Goal: Task Accomplishment & Management: Use online tool/utility

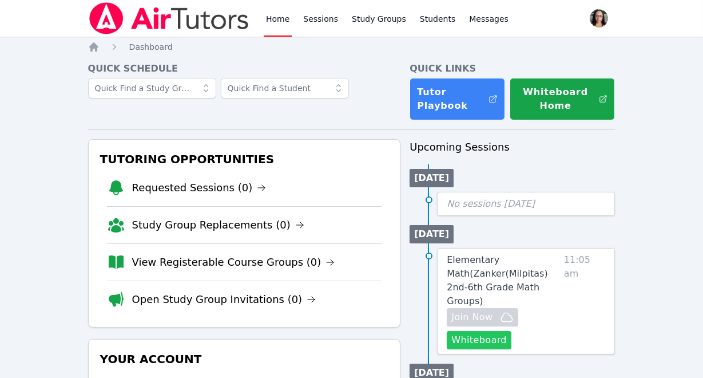
click at [485, 331] on button "Whiteboard" at bounding box center [479, 340] width 65 height 18
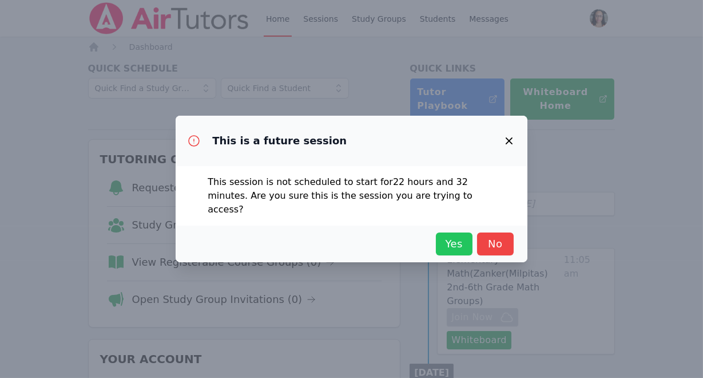
click at [446, 241] on span "Yes" at bounding box center [454, 244] width 25 height 16
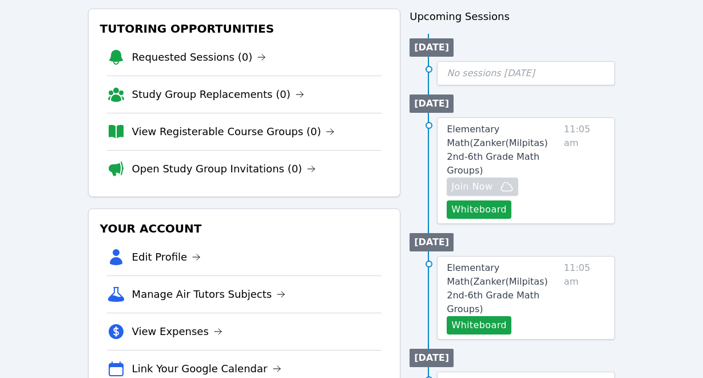
scroll to position [81, 0]
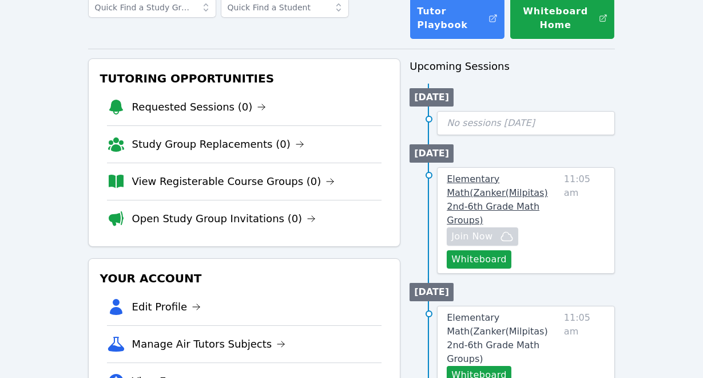
click at [487, 205] on span "Elementary Math ( Zanker(Milpitas) 2nd-6th Grade Math Groups )" at bounding box center [497, 199] width 101 height 52
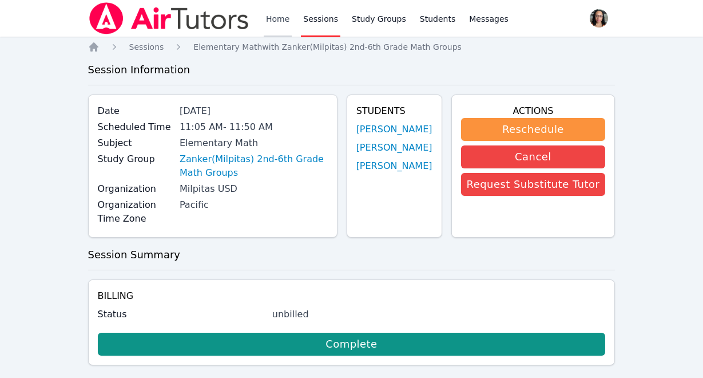
click at [280, 15] on link "Home" at bounding box center [278, 18] width 28 height 37
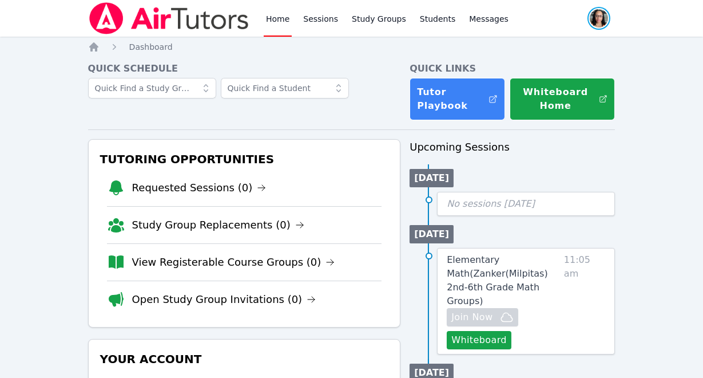
click at [610, 19] on span "button" at bounding box center [598, 18] width 25 height 25
click at [534, 66] on button "Logout" at bounding box center [553, 65] width 110 height 21
